Goal: Task Accomplishment & Management: Use online tool/utility

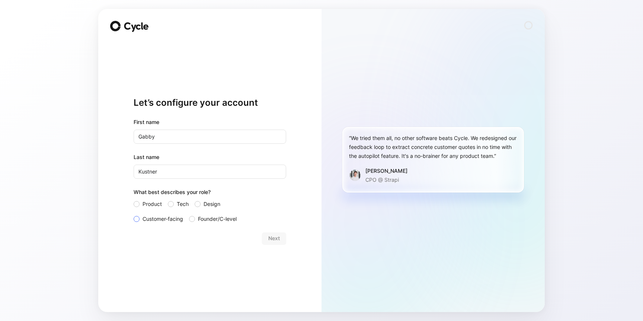
click at [166, 221] on span "Customer-facing" at bounding box center [163, 218] width 41 height 9
click at [134, 214] on input "Customer-facing" at bounding box center [134, 214] width 0 height 0
click at [272, 238] on span "Next" at bounding box center [274, 238] width 12 height 9
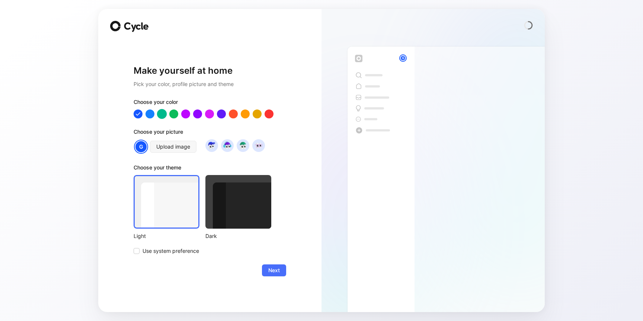
click at [163, 116] on div at bounding box center [162, 114] width 10 height 10
click at [147, 115] on div at bounding box center [150, 114] width 10 height 10
click at [232, 188] on div at bounding box center [238, 202] width 66 height 54
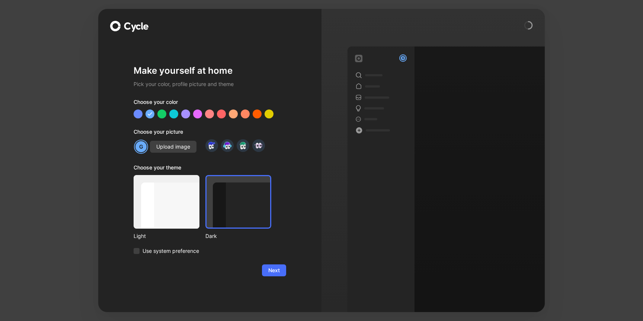
click at [163, 212] on div at bounding box center [167, 202] width 66 height 54
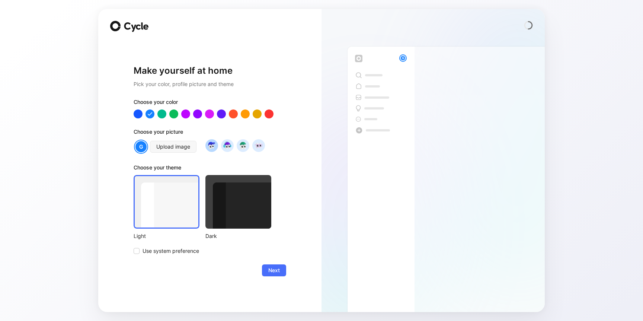
click at [214, 149] on img at bounding box center [212, 145] width 10 height 10
click at [227, 146] on img at bounding box center [227, 145] width 10 height 10
click at [239, 146] on img at bounding box center [243, 145] width 10 height 10
click at [258, 146] on img at bounding box center [258, 145] width 10 height 10
click at [213, 145] on img at bounding box center [212, 145] width 10 height 10
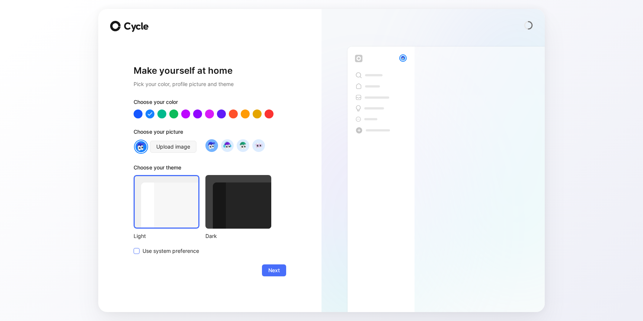
click at [175, 250] on span "Use system preference" at bounding box center [171, 250] width 57 height 9
click at [134, 246] on input "Use system preference" at bounding box center [134, 246] width 0 height 0
click at [269, 223] on div at bounding box center [238, 202] width 66 height 54
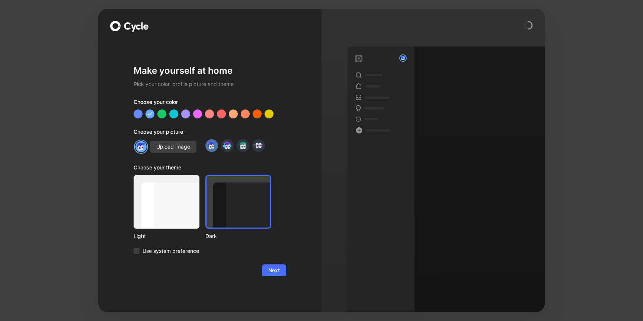
click at [275, 282] on div "Make yourself at home Pick your color, profile picture and theme Choose your co…" at bounding box center [210, 170] width 153 height 259
click at [273, 276] on button "Next" at bounding box center [274, 270] width 24 height 12
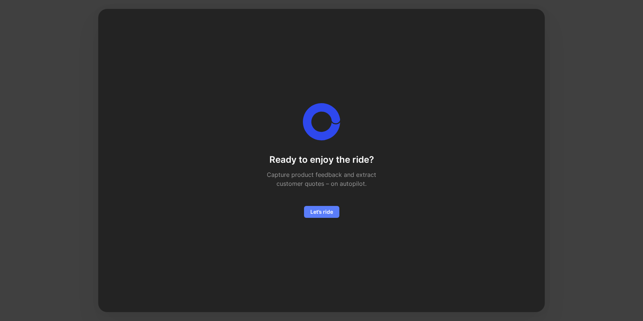
click at [328, 208] on span "Let’s ride" at bounding box center [321, 211] width 23 height 9
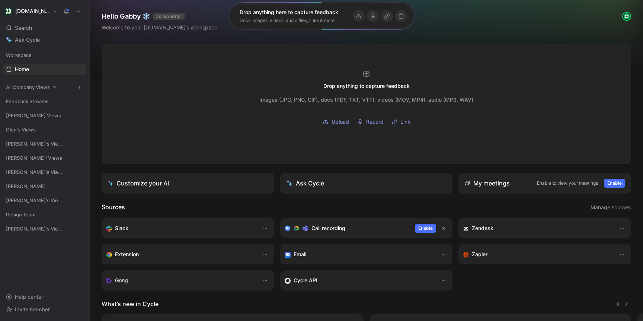
click at [38, 85] on span "All Company Views" at bounding box center [28, 86] width 44 height 7
click at [44, 102] on span "Voice of Customer - All Areas" at bounding box center [45, 101] width 61 height 7
